Goal: Find specific page/section: Find specific page/section

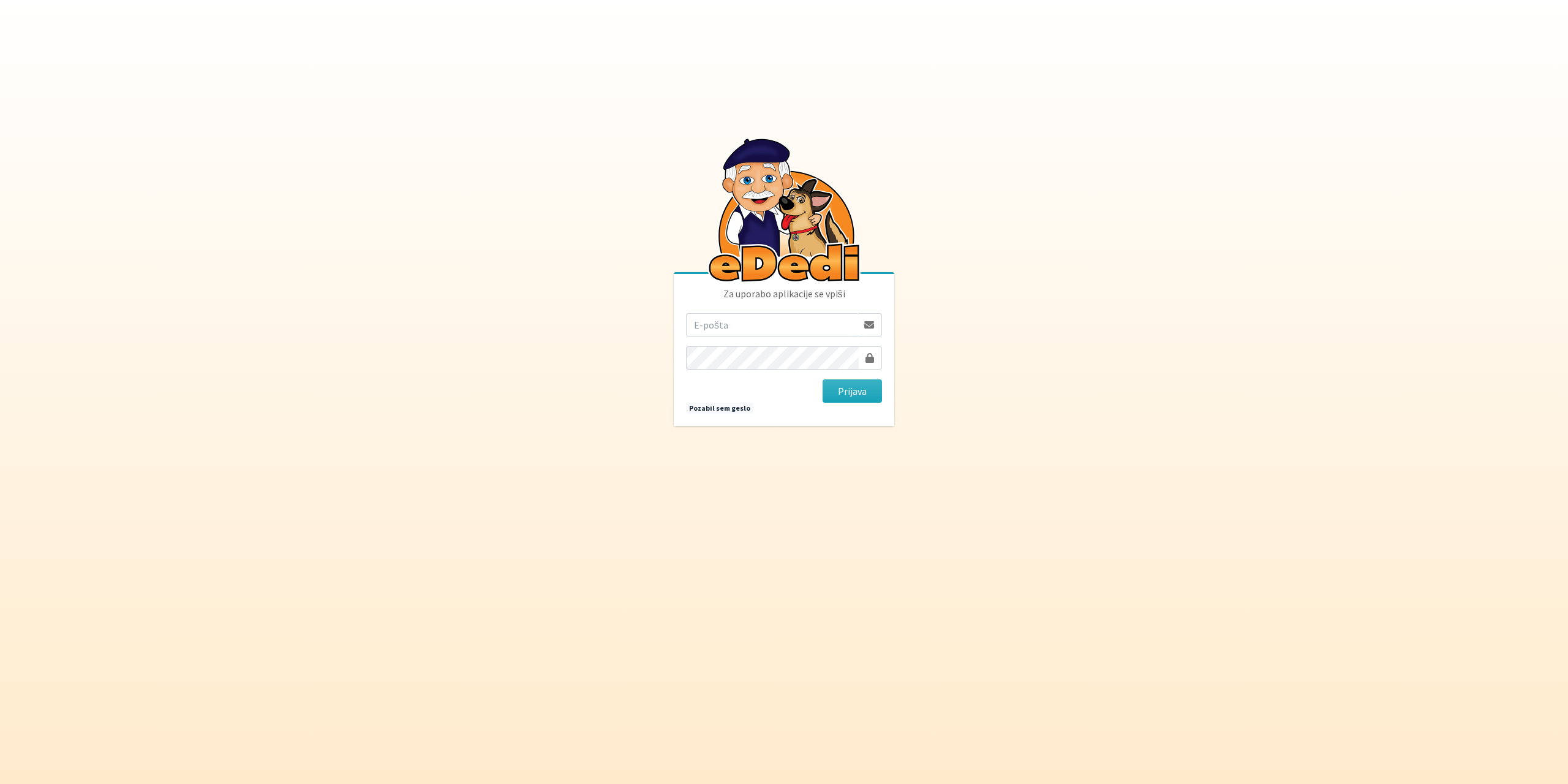
click at [747, 326] on input "email" at bounding box center [772, 324] width 172 height 23
type input "gringo.grecs@gmail.com"
click at [833, 390] on button "Prijava" at bounding box center [853, 390] width 60 height 23
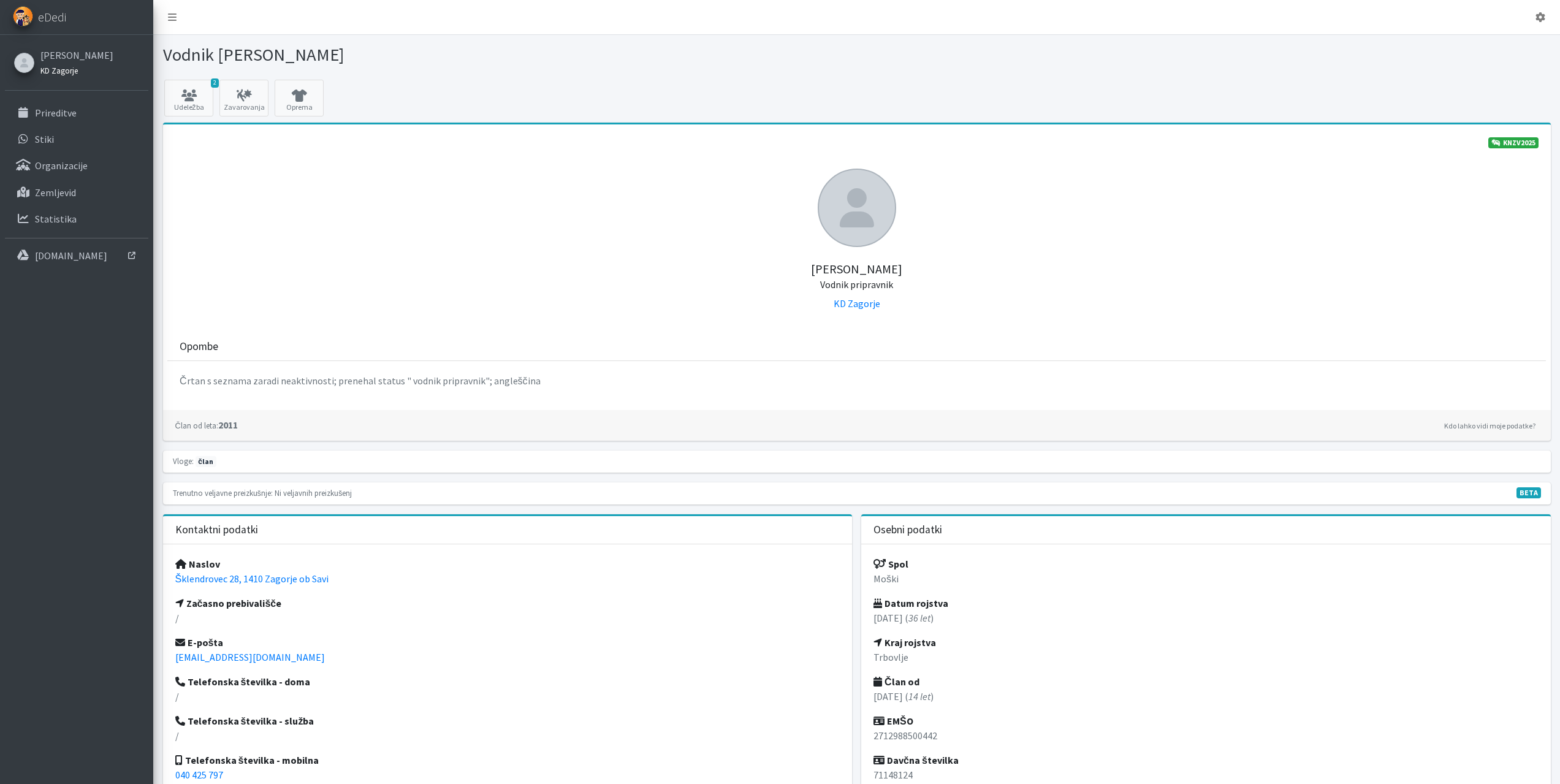
click at [56, 67] on small "KD Zagorje" at bounding box center [59, 70] width 37 height 10
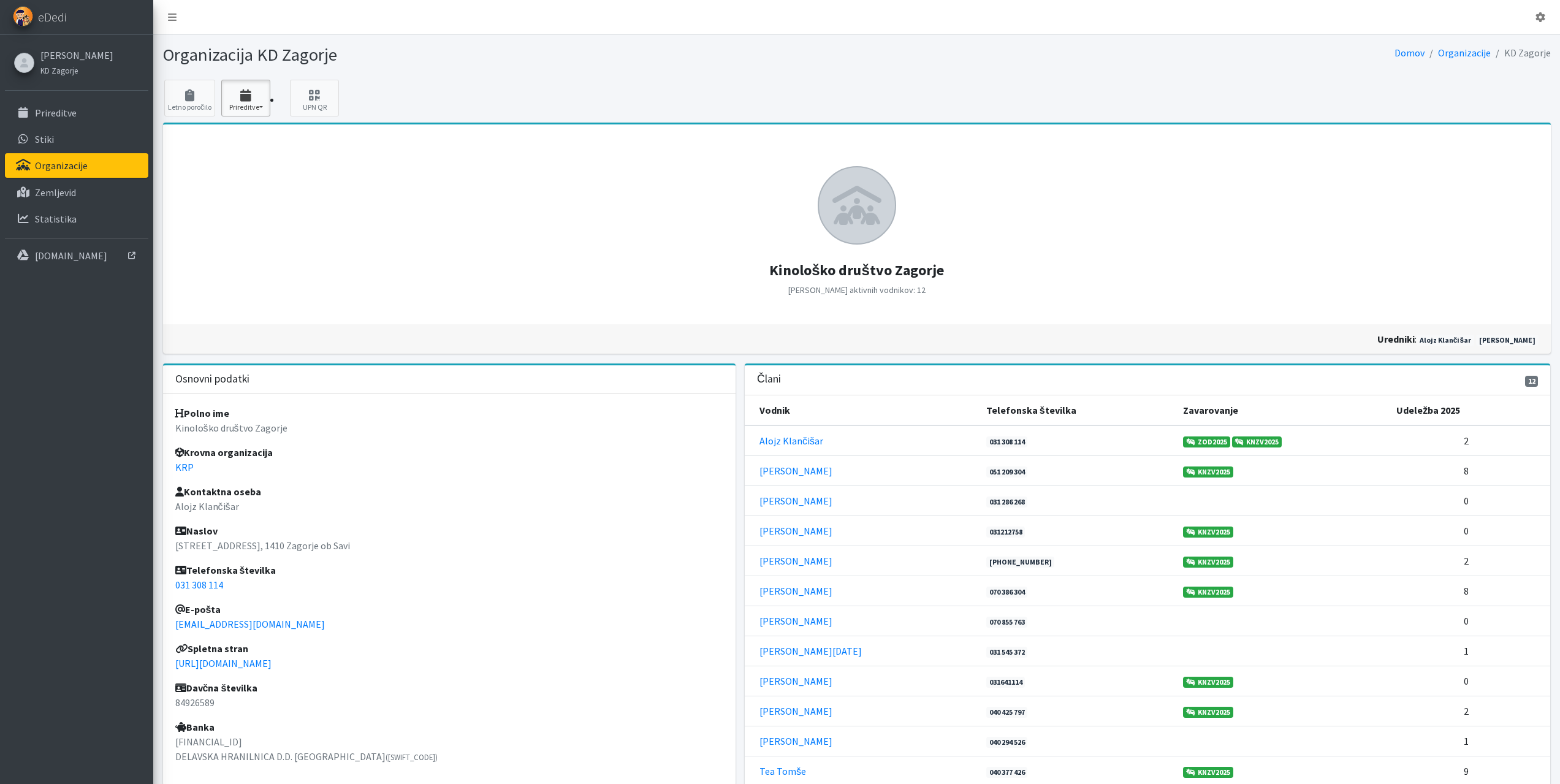
click at [246, 99] on icon "button" at bounding box center [246, 95] width 42 height 12
click at [244, 131] on link "2025 3" at bounding box center [271, 133] width 97 height 20
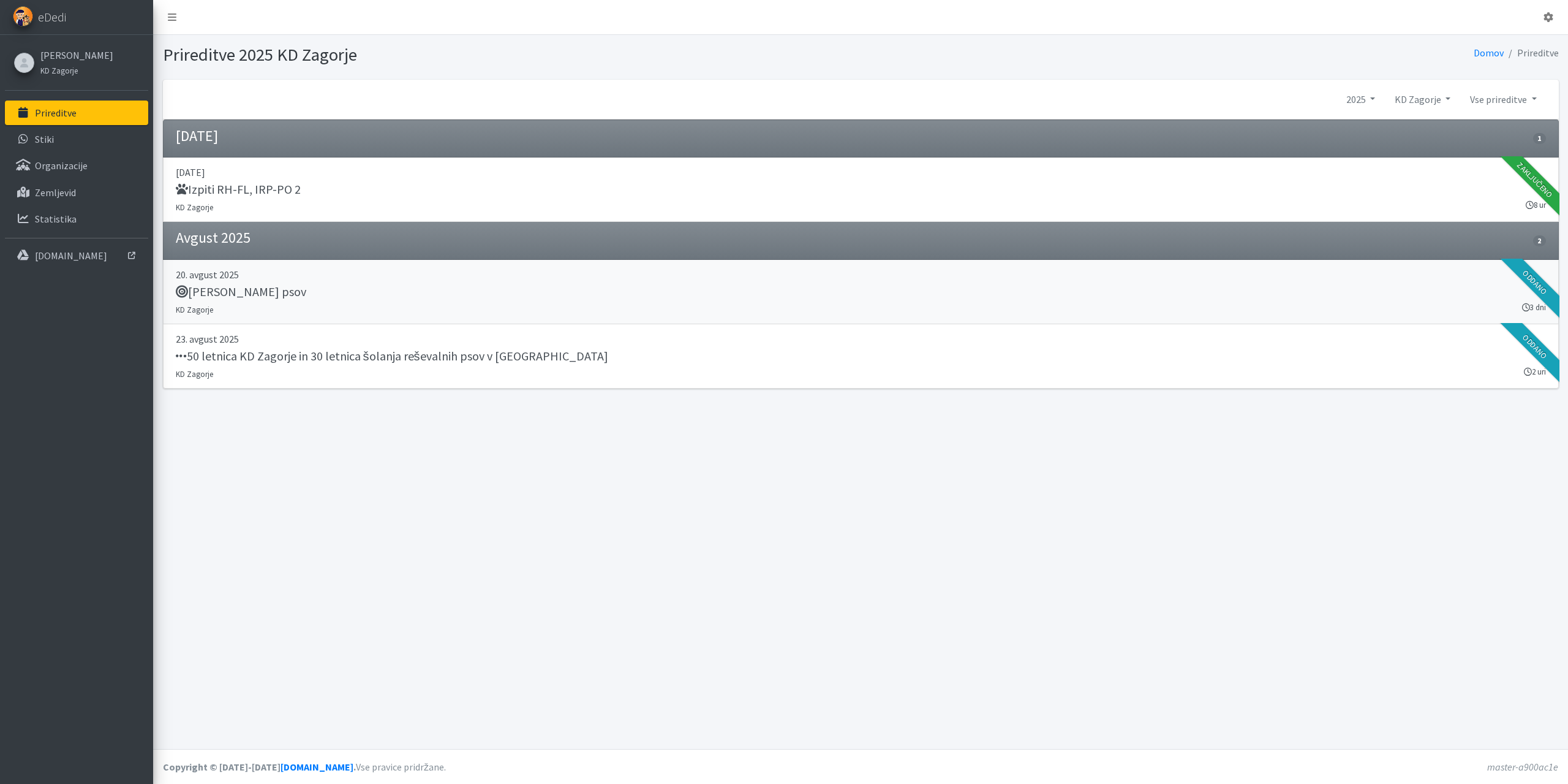
click at [255, 291] on h5 "[PERSON_NAME] psov" at bounding box center [241, 292] width 131 height 15
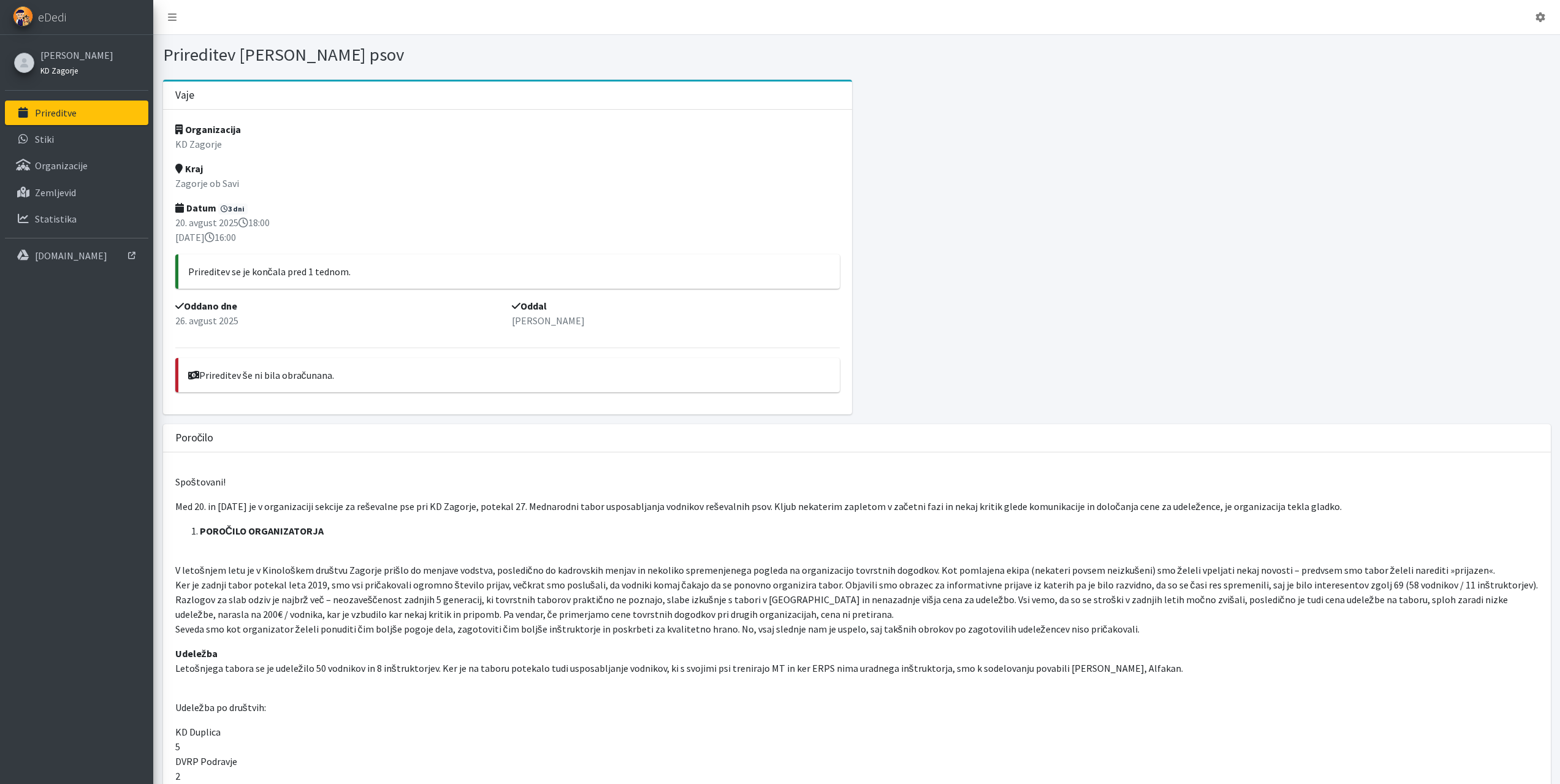
click at [49, 70] on small "KD Zagorje" at bounding box center [59, 70] width 37 height 10
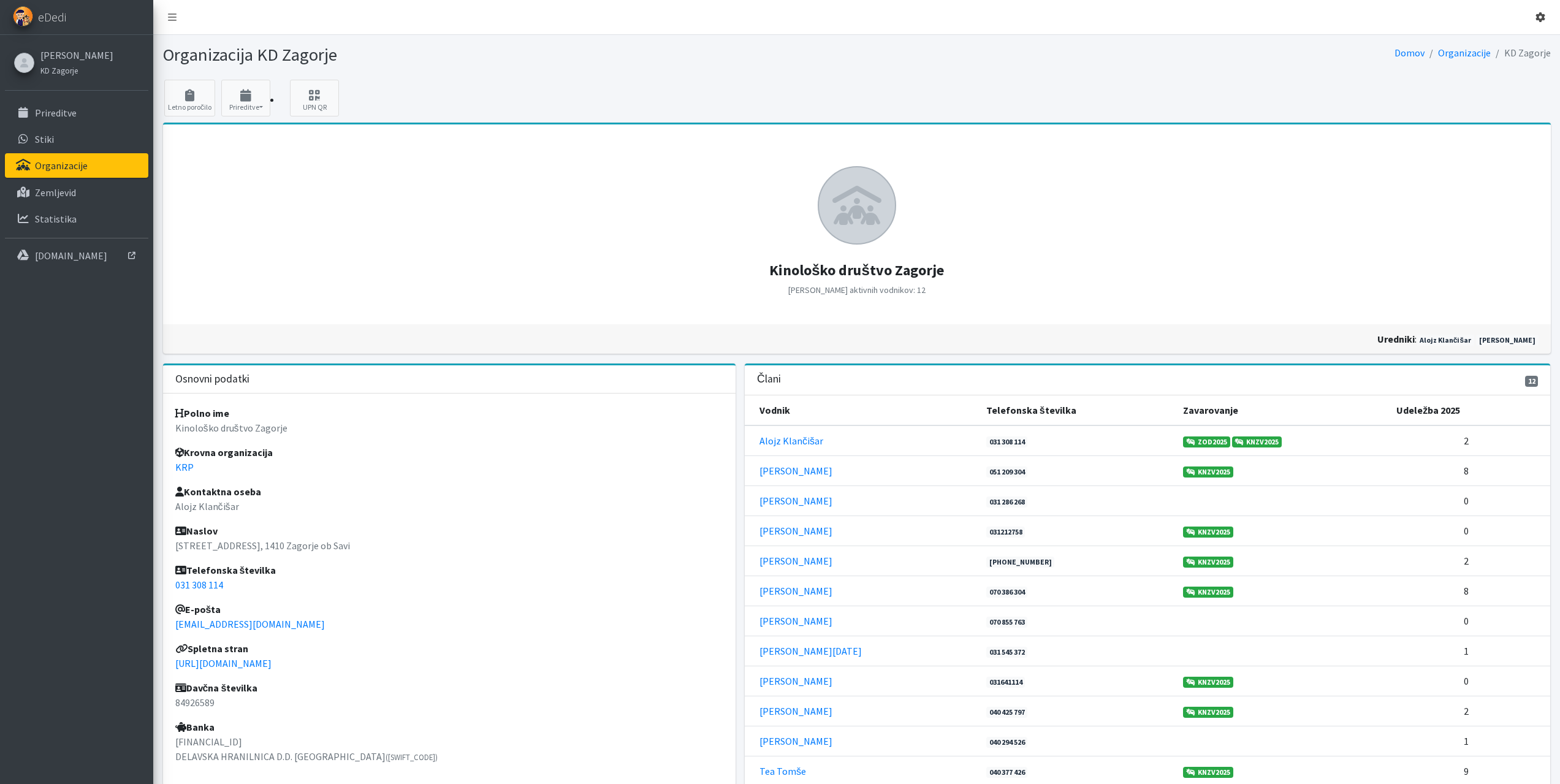
click at [1544, 17] on icon at bounding box center [1539, 17] width 10 height 10
click at [1497, 40] on link "Odjavi se" at bounding box center [1506, 46] width 97 height 20
